Goal: Entertainment & Leisure: Consume media (video, audio)

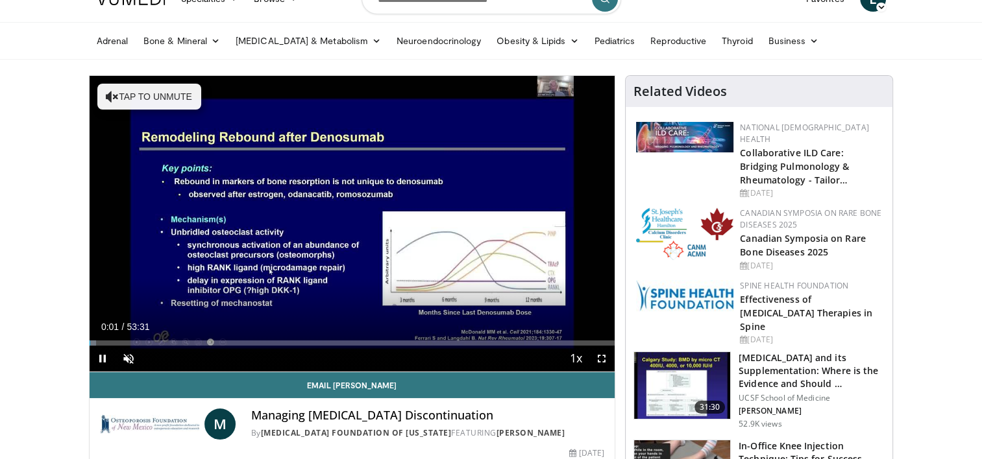
scroll to position [57, 0]
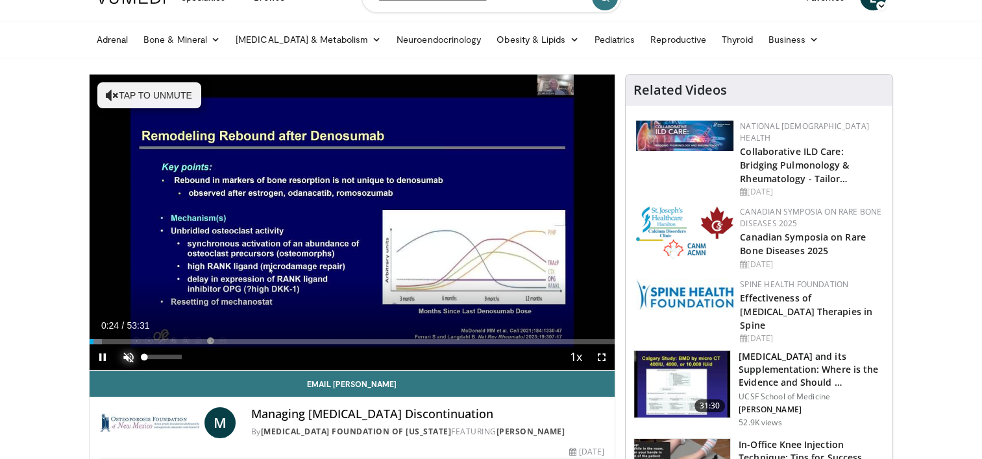
click at [127, 356] on span "Video Player" at bounding box center [128, 357] width 26 height 26
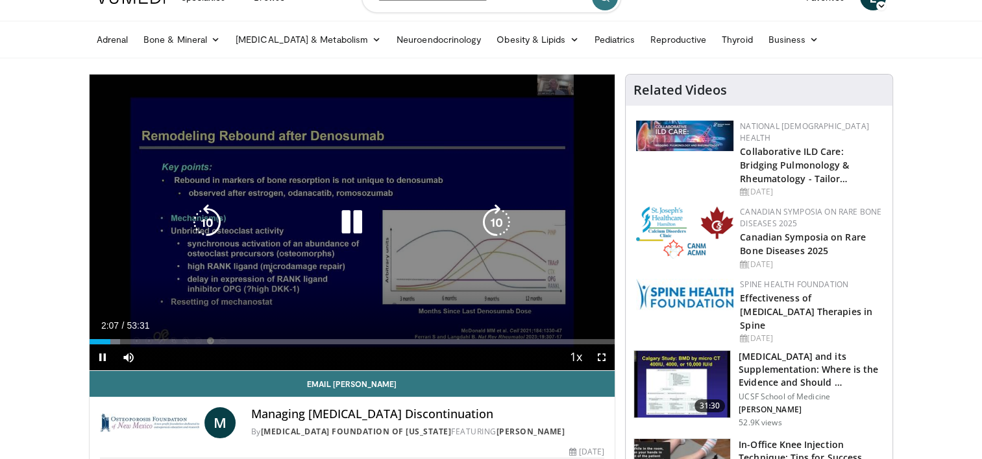
click at [538, 272] on div "10 seconds Tap to unmute" at bounding box center [353, 223] width 526 height 296
click at [341, 210] on icon "Video Player" at bounding box center [351, 222] width 36 height 36
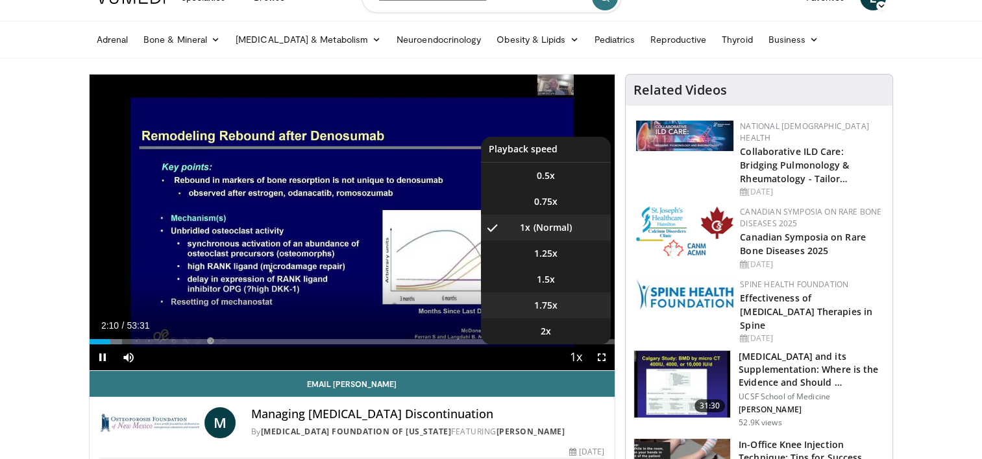
click at [566, 295] on li "1.75x" at bounding box center [546, 306] width 130 height 26
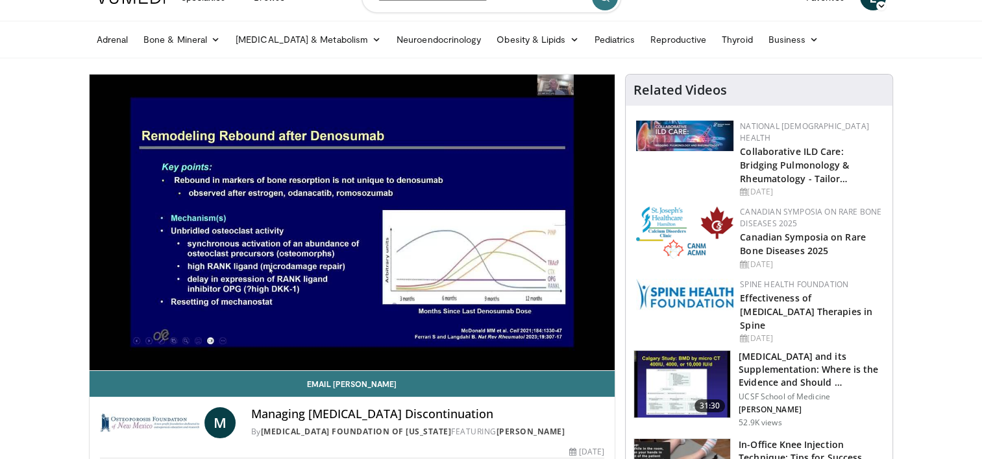
click at [888, 51] on ul "Adrenal Bone & Mineral [MEDICAL_DATA] [MEDICAL_DATA] [MEDICAL_DATA] & Metabolis…" at bounding box center [491, 39] width 804 height 36
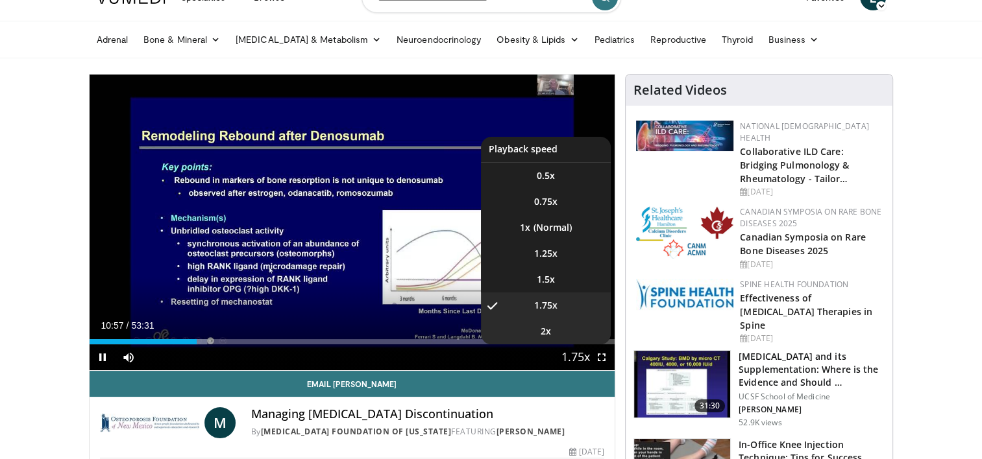
click at [561, 335] on li "2x" at bounding box center [546, 332] width 130 height 26
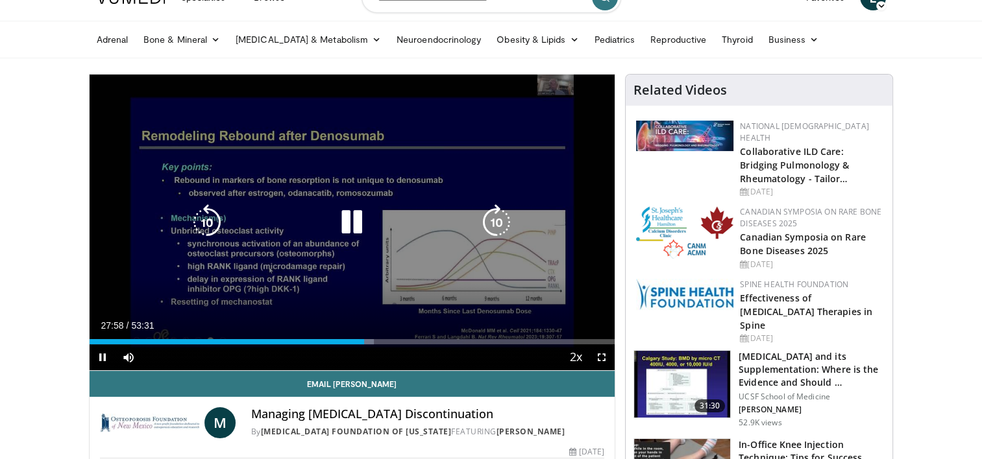
click at [351, 208] on icon "Video Player" at bounding box center [351, 222] width 36 height 36
click at [228, 241] on div "10 seconds Tap to unmute" at bounding box center [353, 223] width 526 height 296
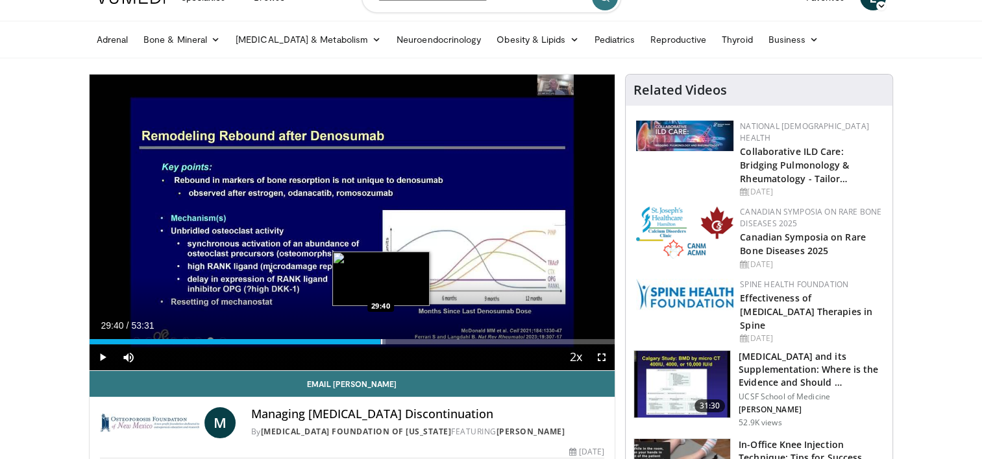
click at [381, 339] on div "Progress Bar" at bounding box center [381, 341] width 1 height 5
drag, startPoint x: 125, startPoint y: 321, endPoint x: 393, endPoint y: 342, distance: 269.4
click at [393, 344] on div "Current Time 30:32 / Duration 53:31 Pause Skip Backward Skip Forward Mute Loade…" at bounding box center [353, 357] width 526 height 26
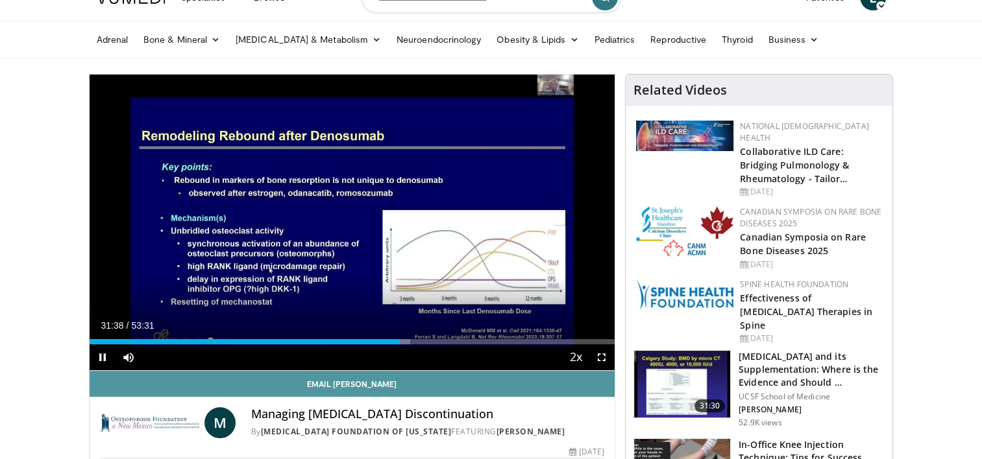
drag, startPoint x: 165, startPoint y: 287, endPoint x: 441, endPoint y: 373, distance: 288.7
click at [441, 373] on div "**********" at bounding box center [352, 287] width 527 height 427
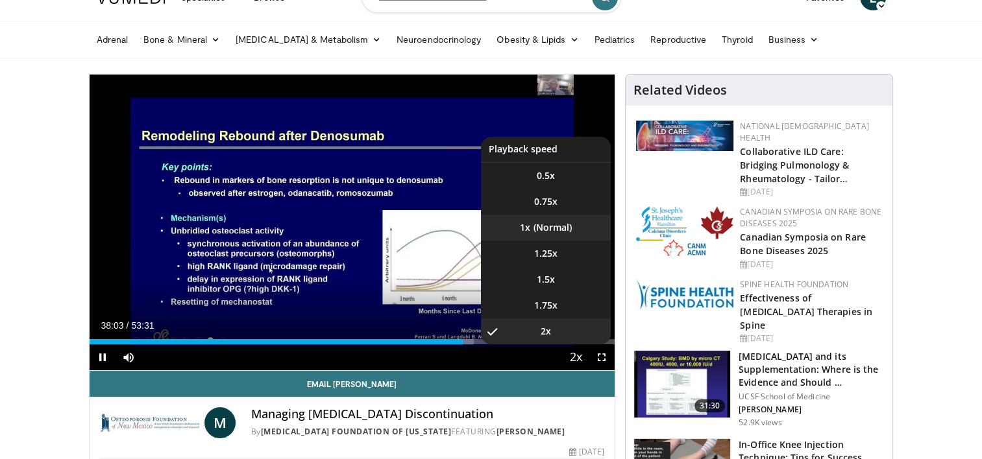
click at [566, 228] on li "1x" at bounding box center [546, 228] width 130 height 26
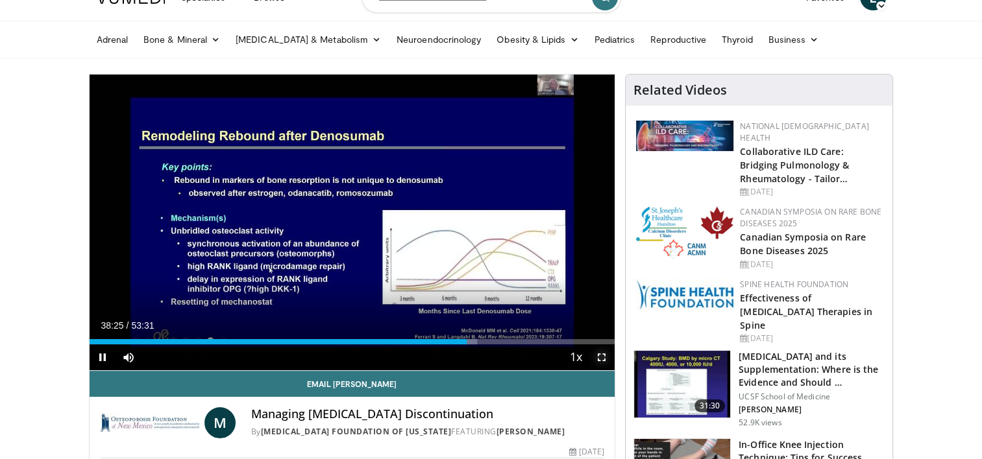
click at [607, 357] on span "Video Player" at bounding box center [601, 357] width 26 height 26
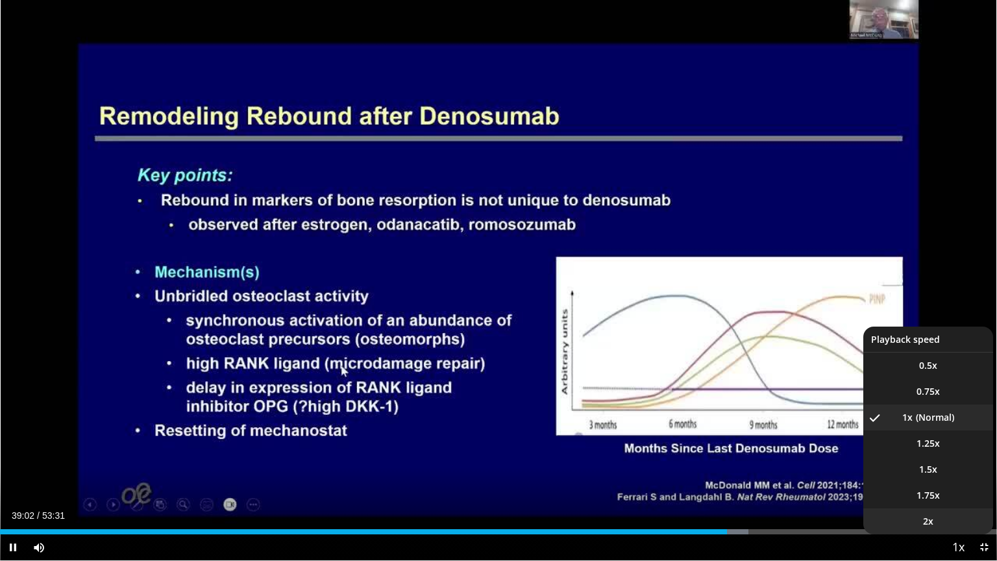
click at [953, 459] on li "2x" at bounding box center [928, 521] width 130 height 26
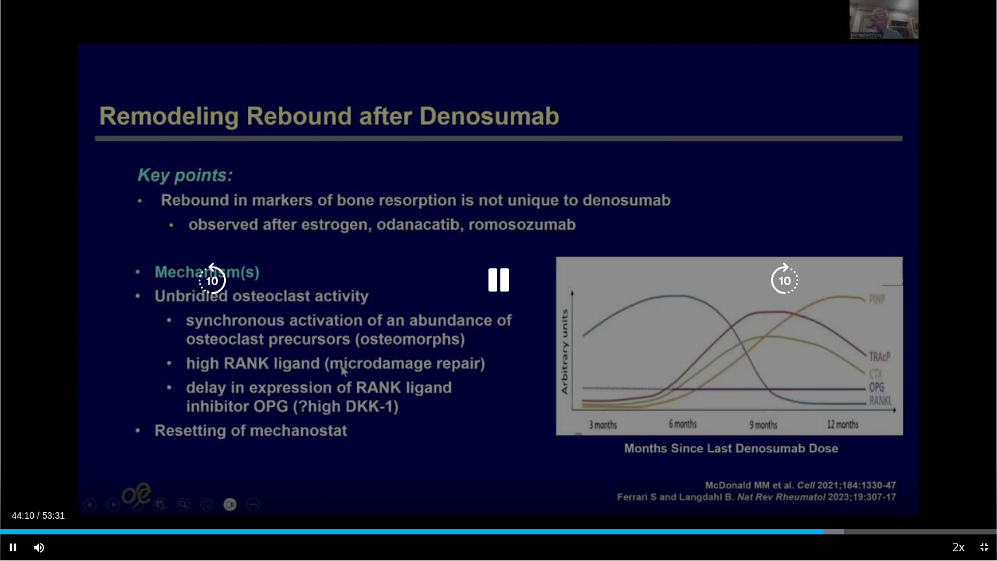
click at [213, 282] on icon "Video Player" at bounding box center [212, 280] width 36 height 36
click at [213, 282] on div "30 seconds Tap to unmute" at bounding box center [498, 280] width 997 height 560
click at [213, 282] on icon "Video Player" at bounding box center [212, 280] width 36 height 36
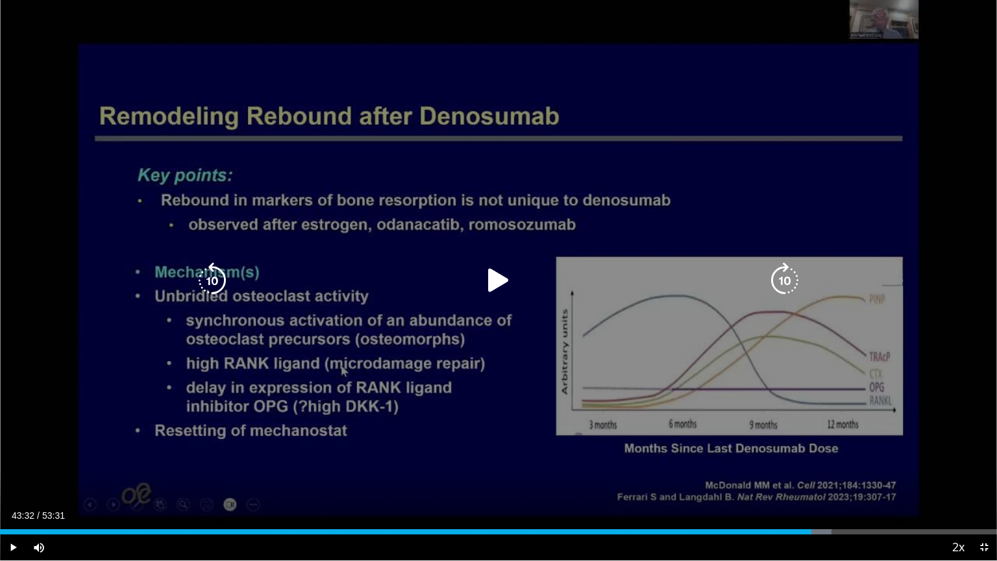
click at [497, 282] on icon "Video Player" at bounding box center [498, 280] width 36 height 36
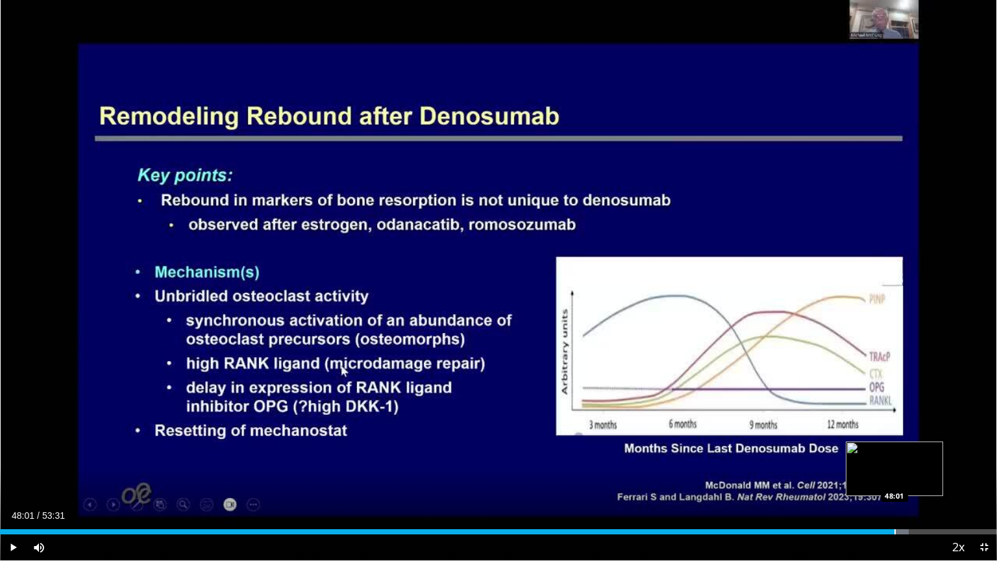
click at [894, 459] on div "Progress Bar" at bounding box center [894, 531] width 1 height 5
click at [910, 459] on div "Progress Bar" at bounding box center [910, 531] width 1 height 5
click at [948, 459] on div "Progress Bar" at bounding box center [948, 531] width 1 height 5
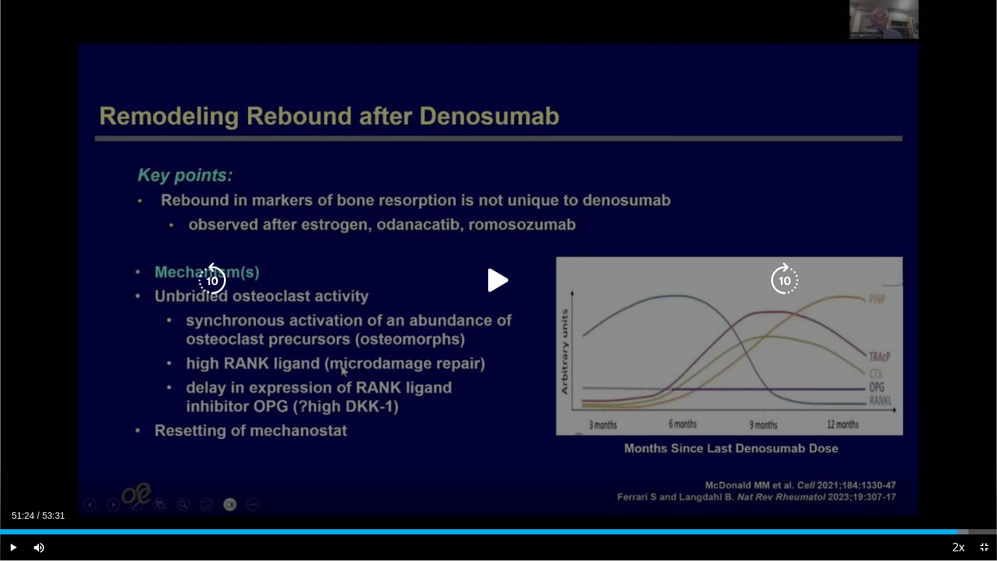
click at [957, 459] on div "Loaded : 97.15% 51:24 51:22" at bounding box center [498, 531] width 997 height 5
click at [215, 278] on icon "Video Player" at bounding box center [212, 280] width 36 height 36
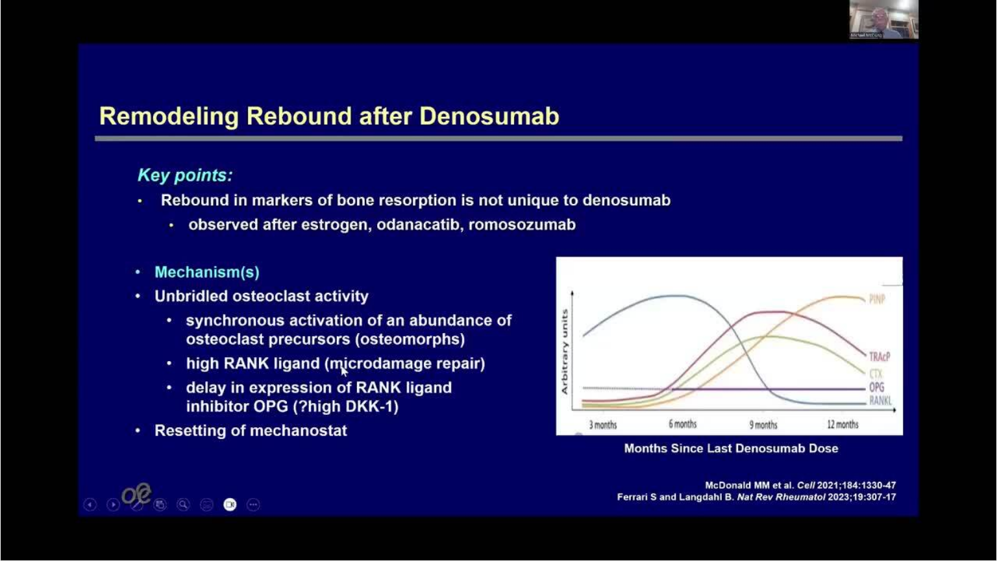
click at [215, 278] on div "10 seconds Tap to unmute" at bounding box center [498, 280] width 997 height 560
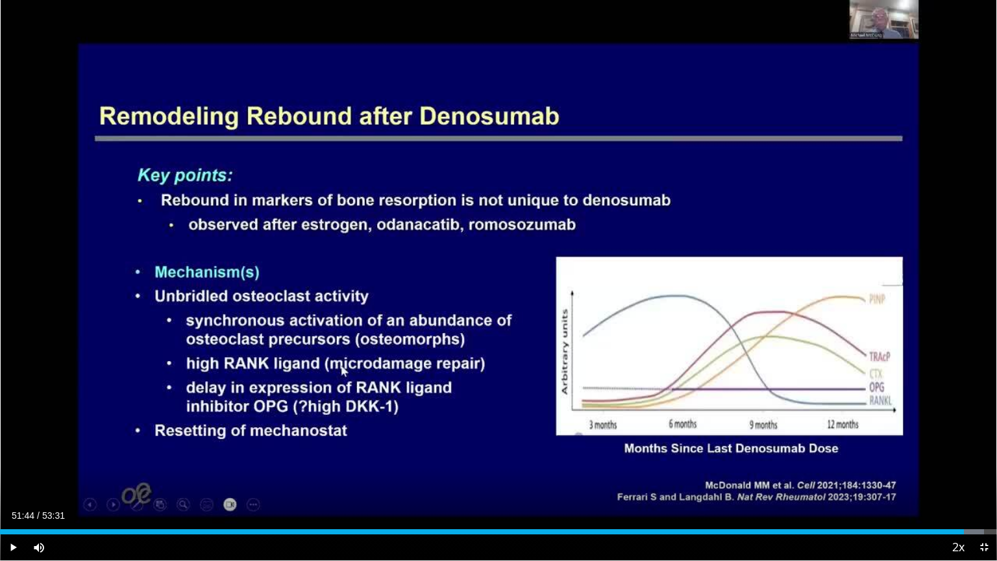
click at [215, 278] on div "10 seconds Tap to unmute" at bounding box center [498, 280] width 997 height 560
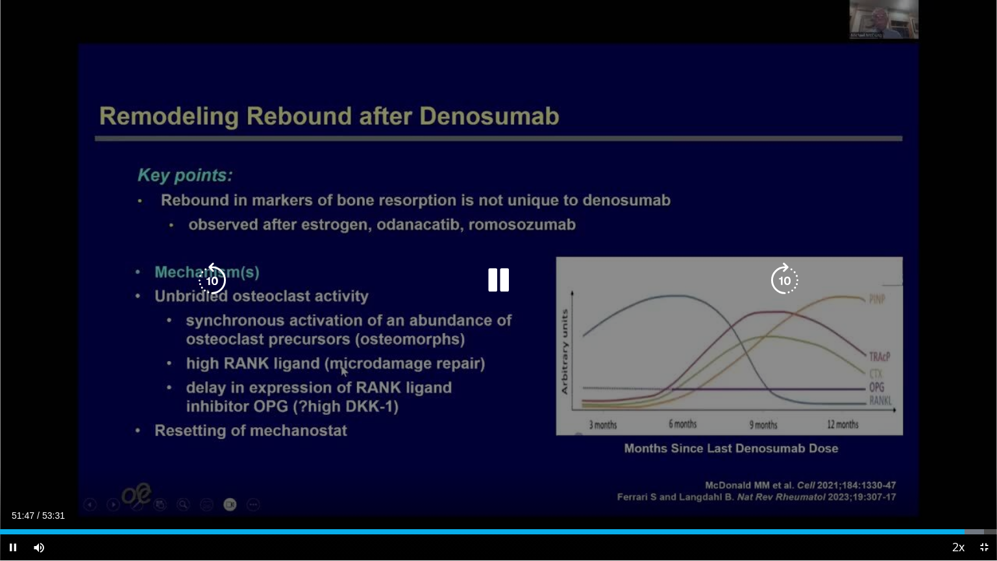
click at [211, 276] on icon "Video Player" at bounding box center [212, 280] width 36 height 36
click at [211, 276] on div "10 seconds Tap to unmute" at bounding box center [498, 280] width 997 height 560
click at [211, 276] on icon "Video Player" at bounding box center [212, 280] width 36 height 36
click at [492, 282] on icon "Video Player" at bounding box center [498, 280] width 36 height 36
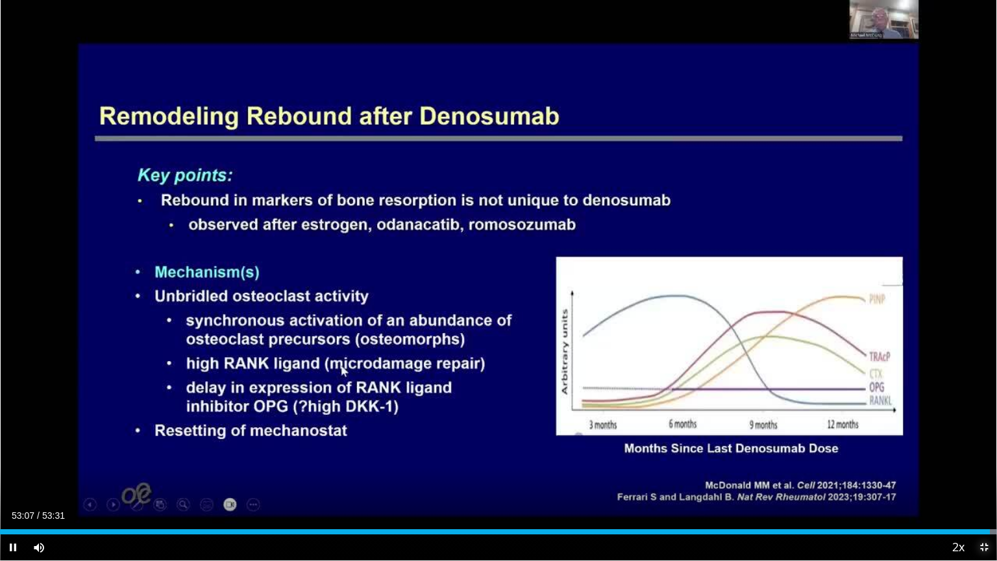
click at [980, 459] on span "Video Player" at bounding box center [984, 547] width 26 height 26
